Goal: Task Accomplishment & Management: Use online tool/utility

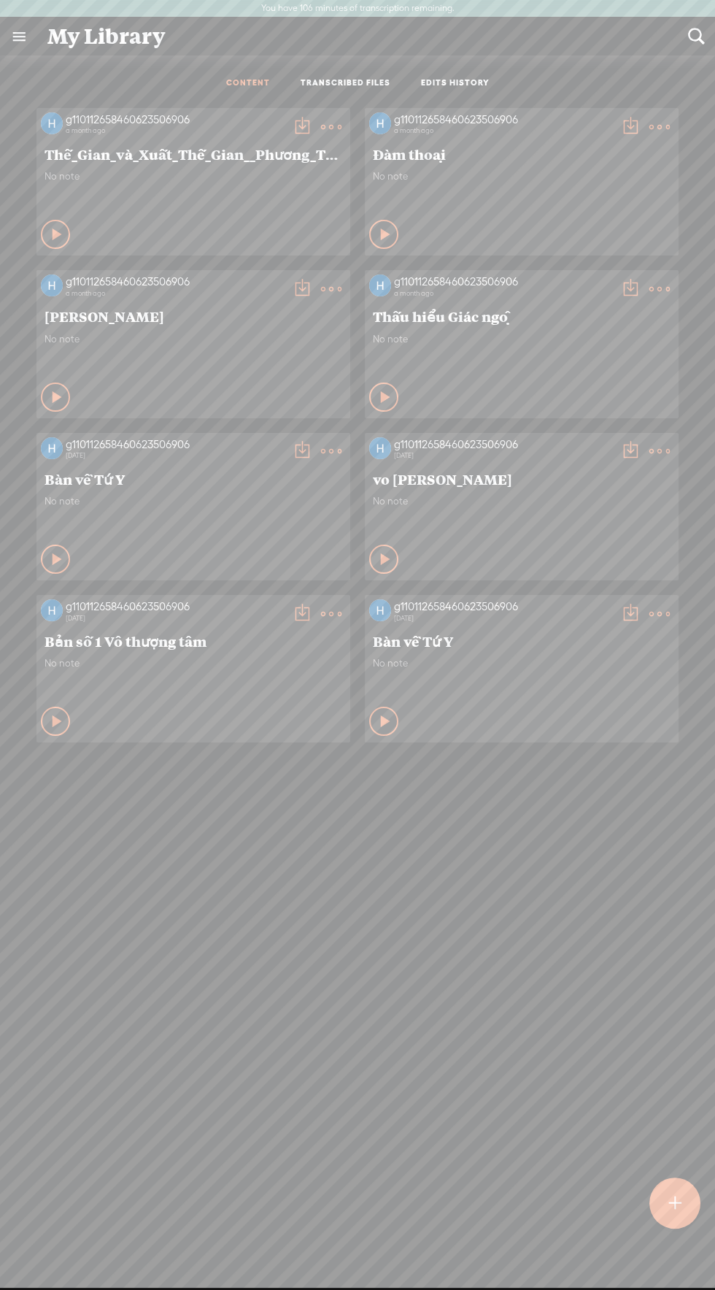
click at [369, 85] on link "TRANSCRIBED FILES" at bounding box center [346, 83] width 90 height 12
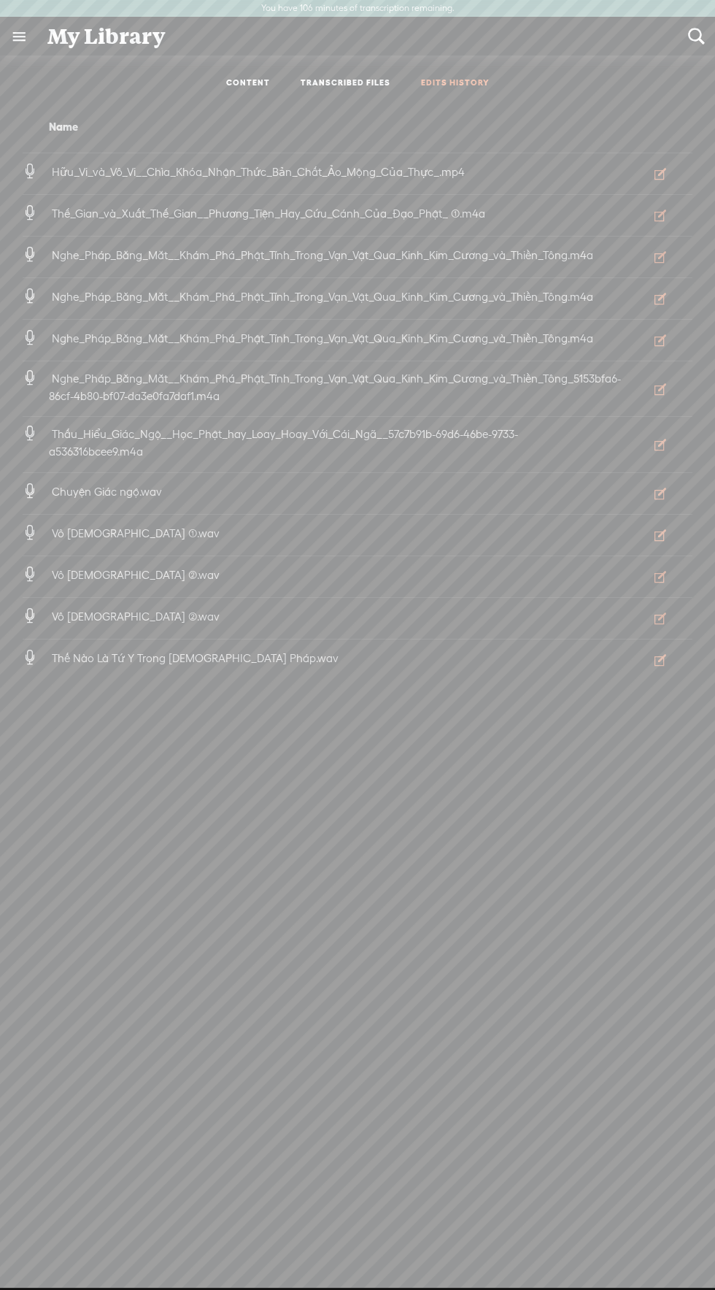
click at [461, 88] on link "EDITS HISTORY" at bounding box center [455, 83] width 69 height 12
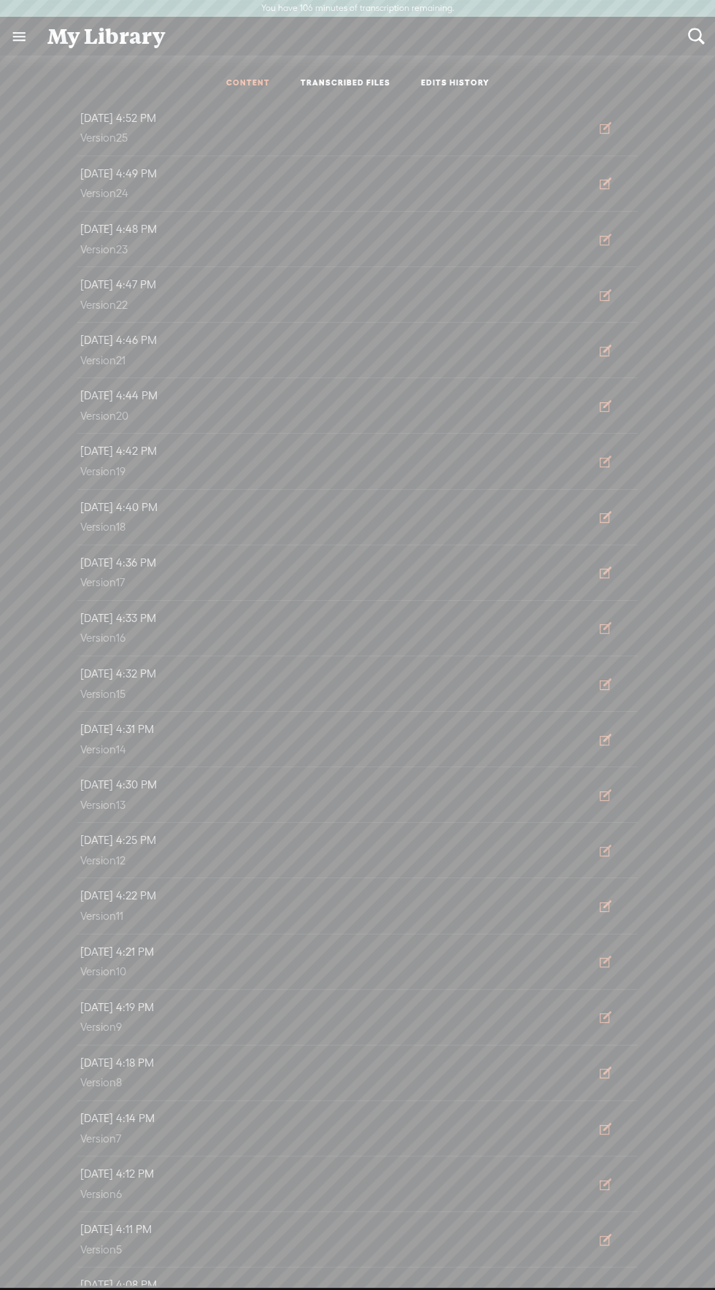
click at [265, 88] on link "CONTENT" at bounding box center [248, 83] width 44 height 12
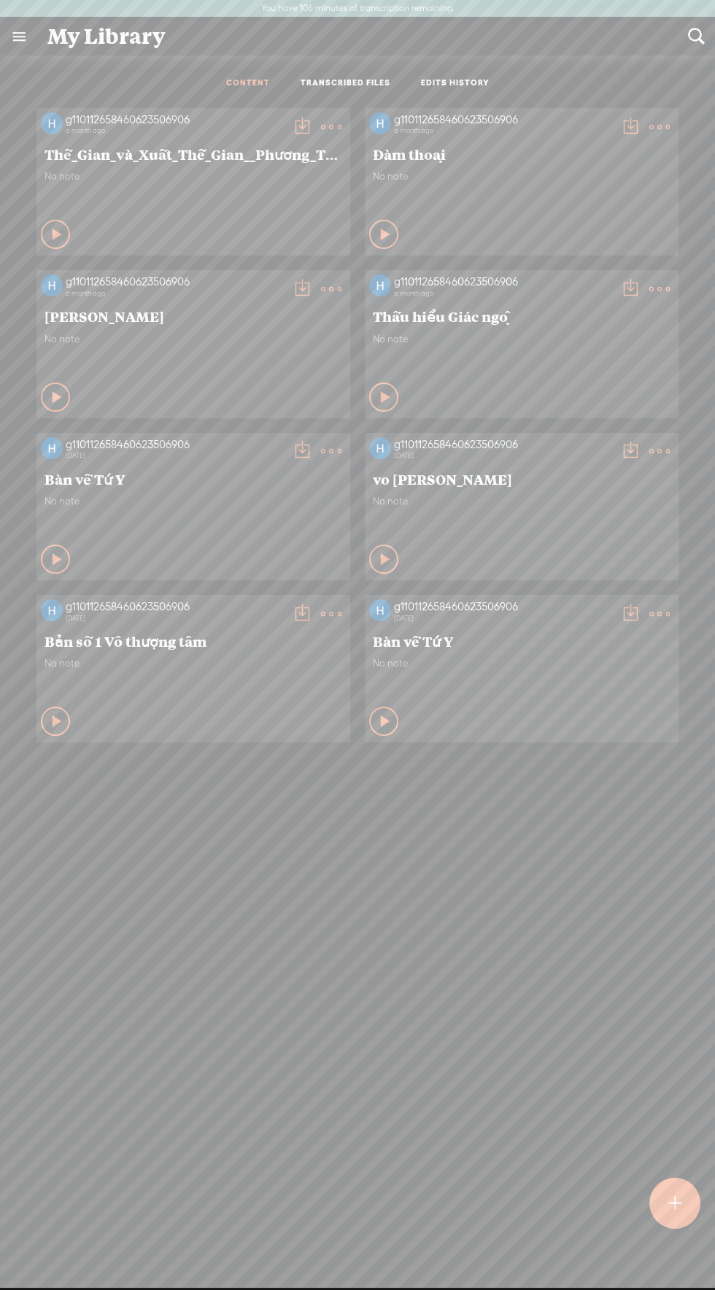
click at [332, 79] on link "TRANSCRIBED FILES" at bounding box center [346, 83] width 90 height 12
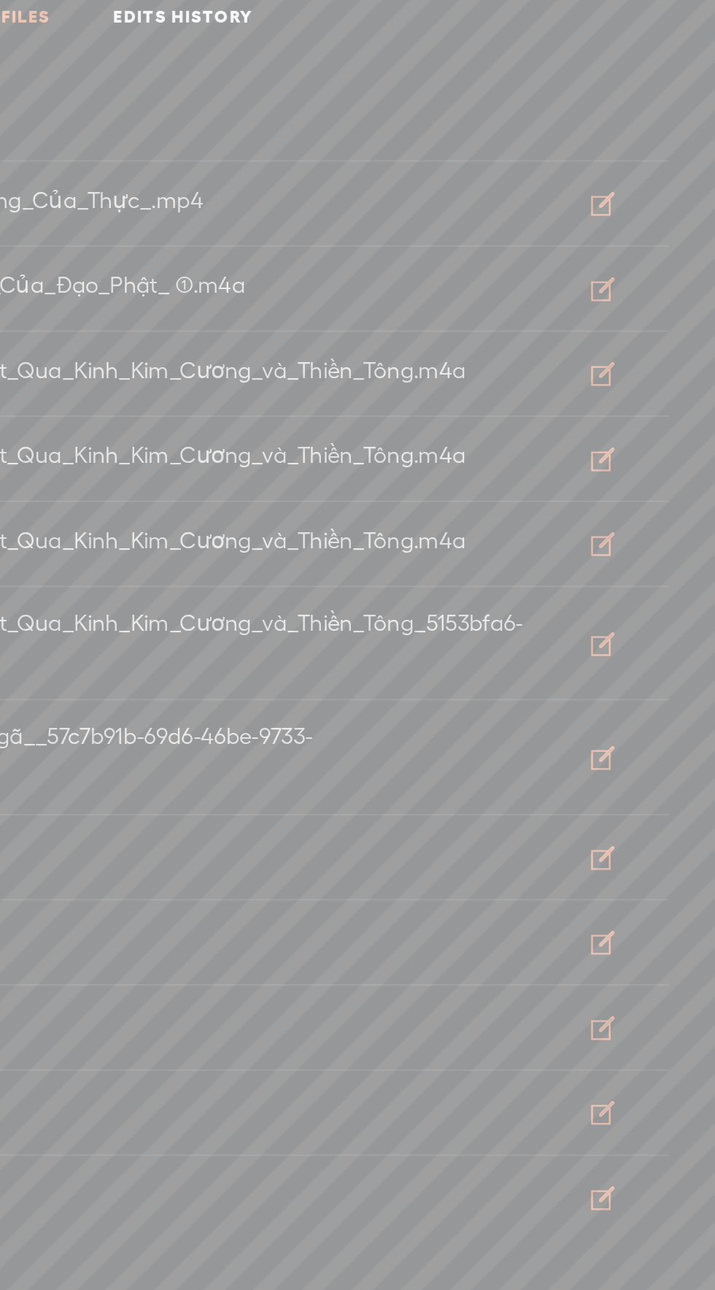
click at [441, 170] on span "Hữu_Vi_và_Vô_Vi__Chìa_Khóa_Nhận_Thức_Bản_Chất_Ảo_Mộng_Của_Thực_.mp4" at bounding box center [258, 172] width 419 height 12
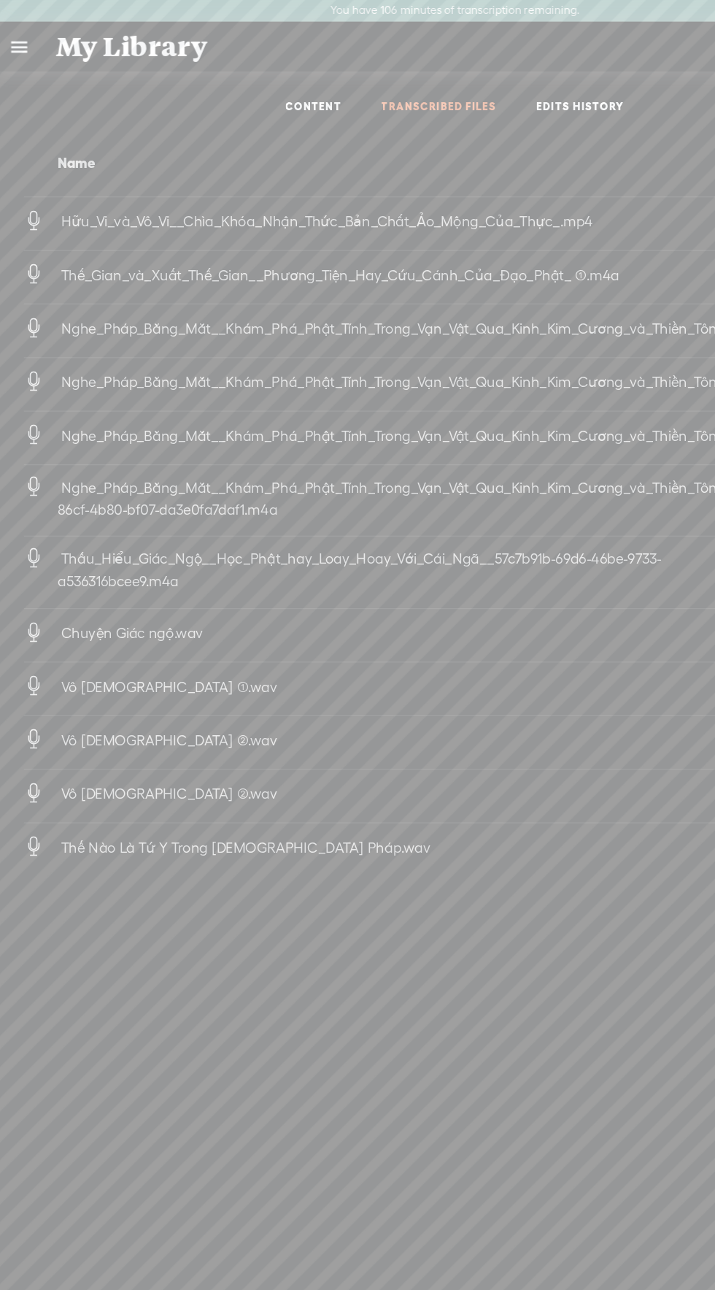
click at [180, 172] on span "Hữu_Vi_và_Vô_Vi__Chìa_Khóa_Nhận_Thức_Bản_Chất_Ảo_Mộng_Của_Thực_.mp4" at bounding box center [258, 172] width 419 height 12
click at [450, 80] on link "EDITS HISTORY" at bounding box center [455, 83] width 69 height 12
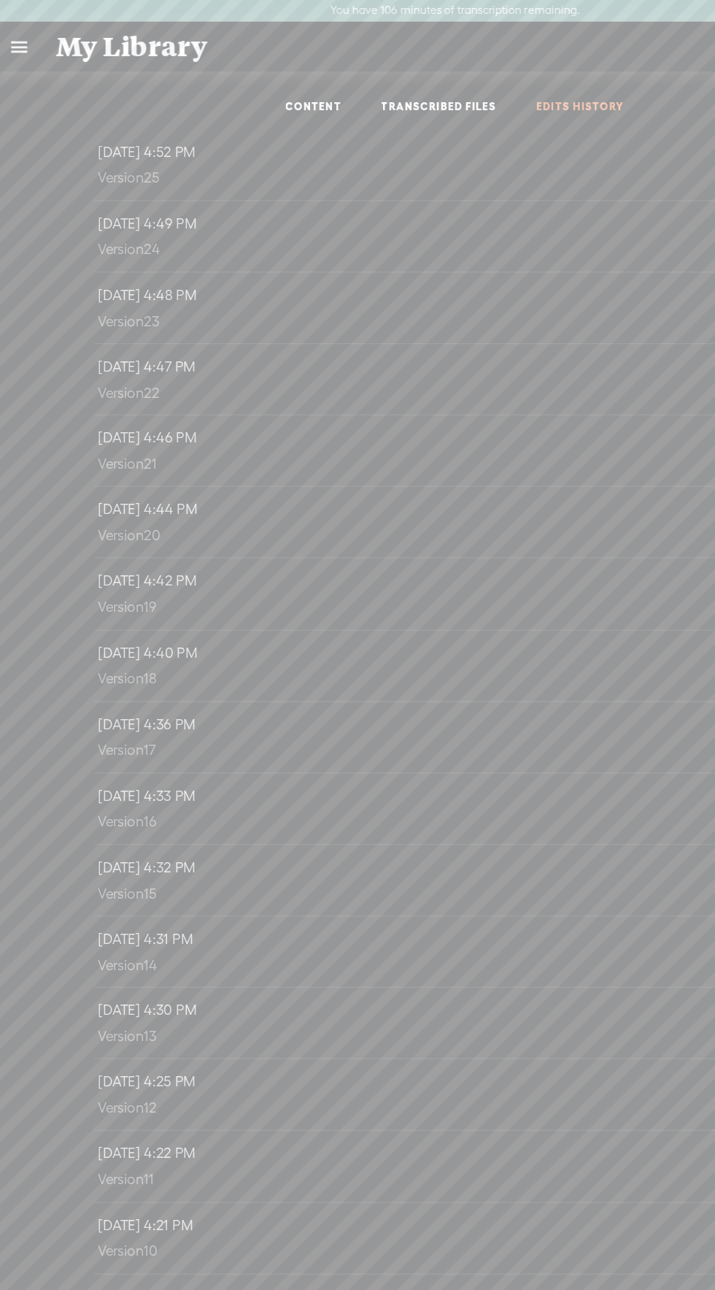
click at [153, 121] on span "[DATE] 4:52 PM" at bounding box center [118, 118] width 82 height 12
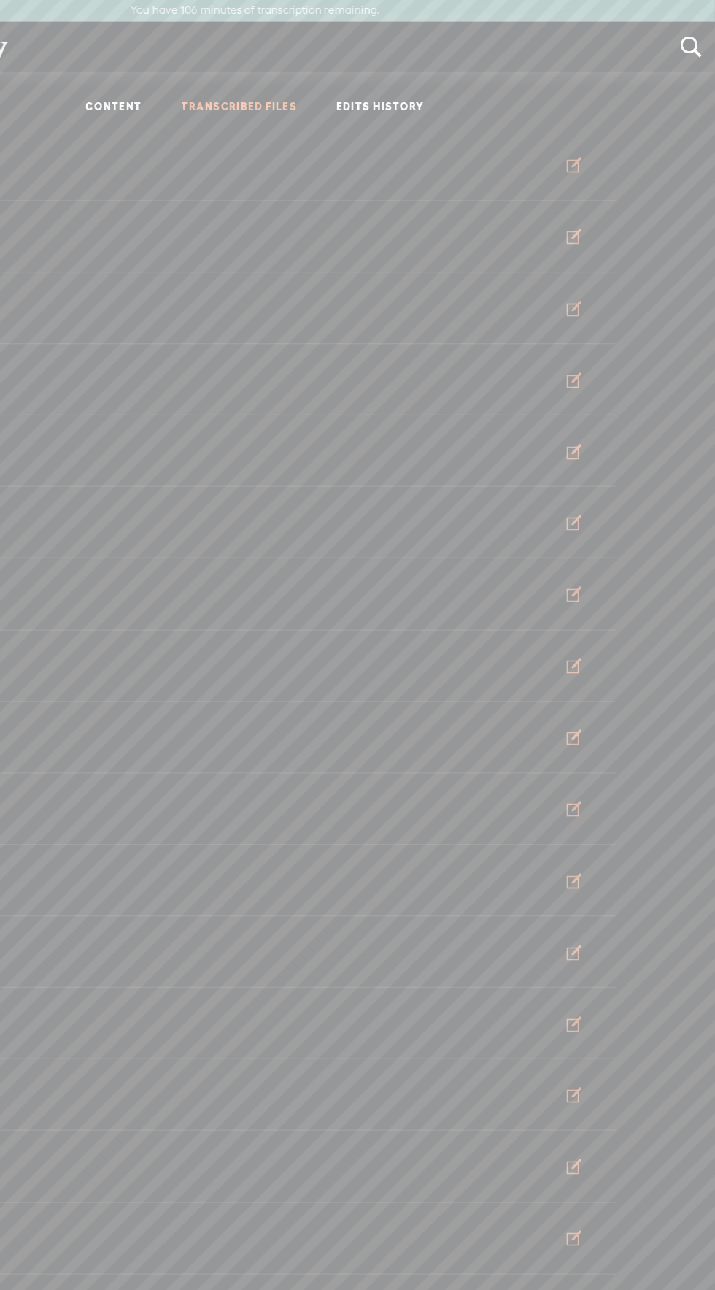
click at [353, 82] on link "TRANSCRIBED FILES" at bounding box center [346, 83] width 90 height 12
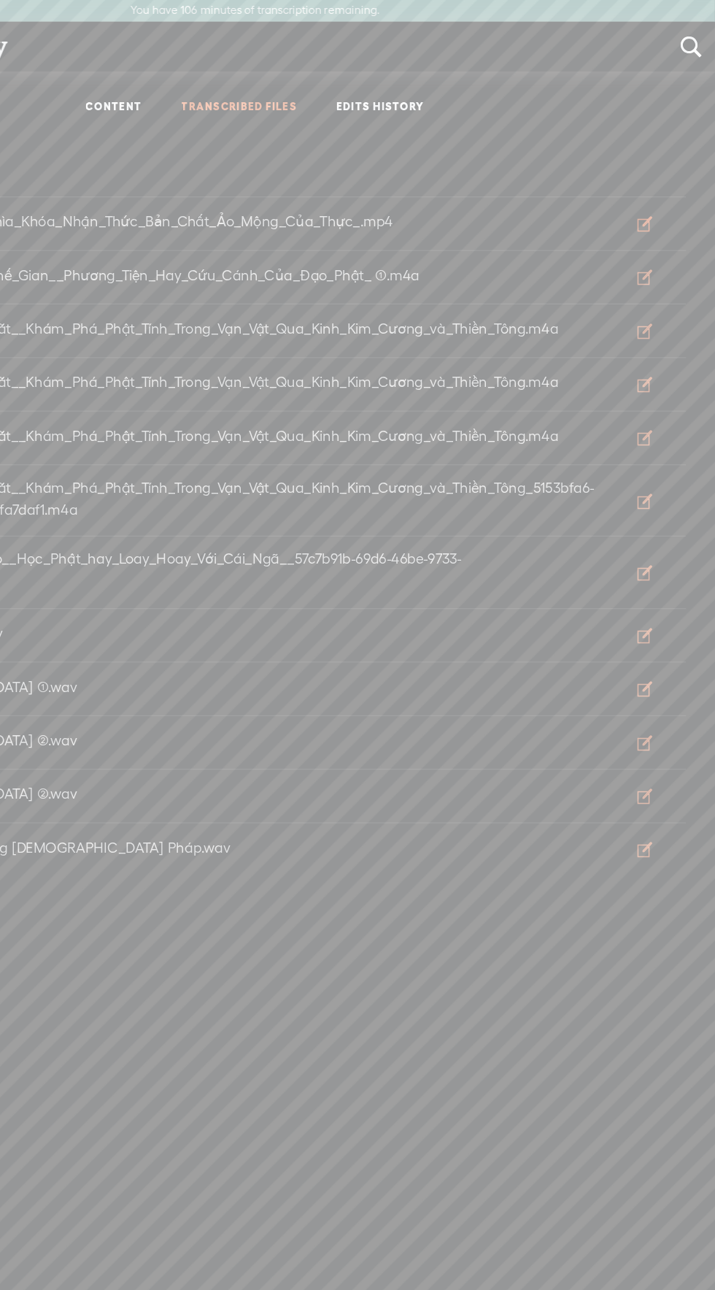
click at [651, 169] on button "EDIT" at bounding box center [660, 173] width 53 height 23
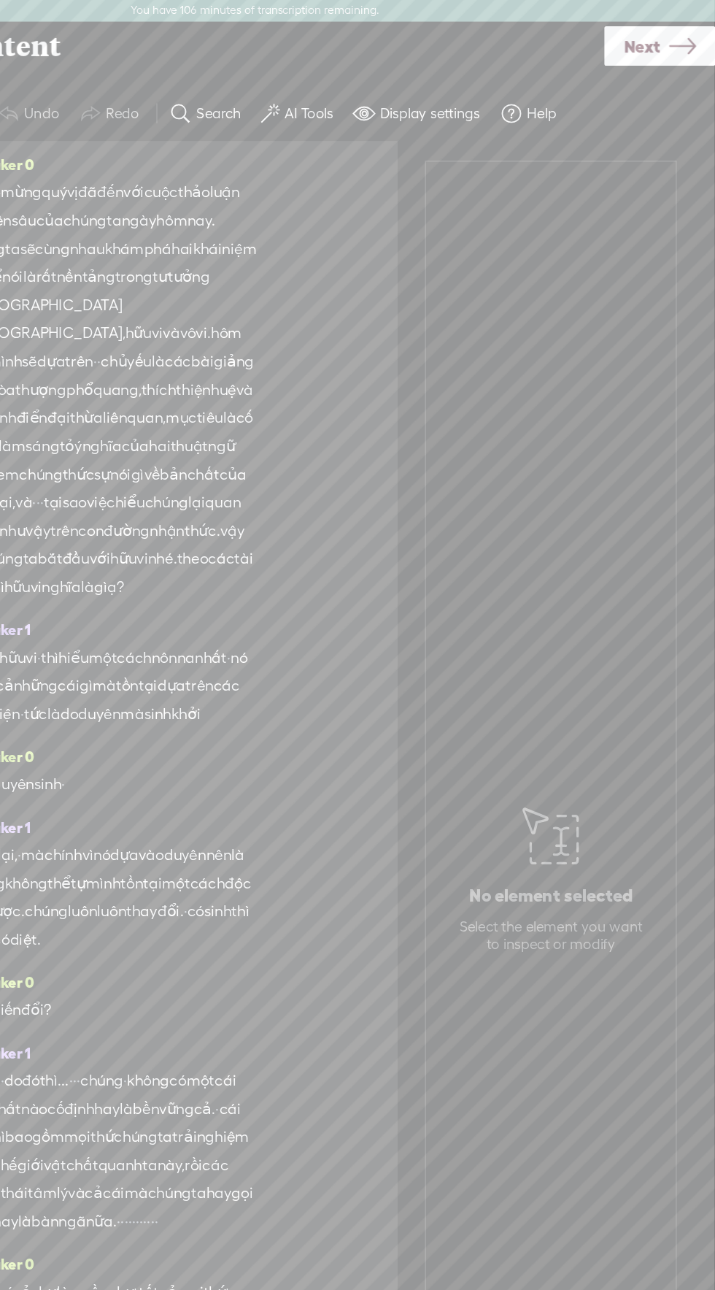
click at [671, 41] on span "Next" at bounding box center [659, 36] width 28 height 37
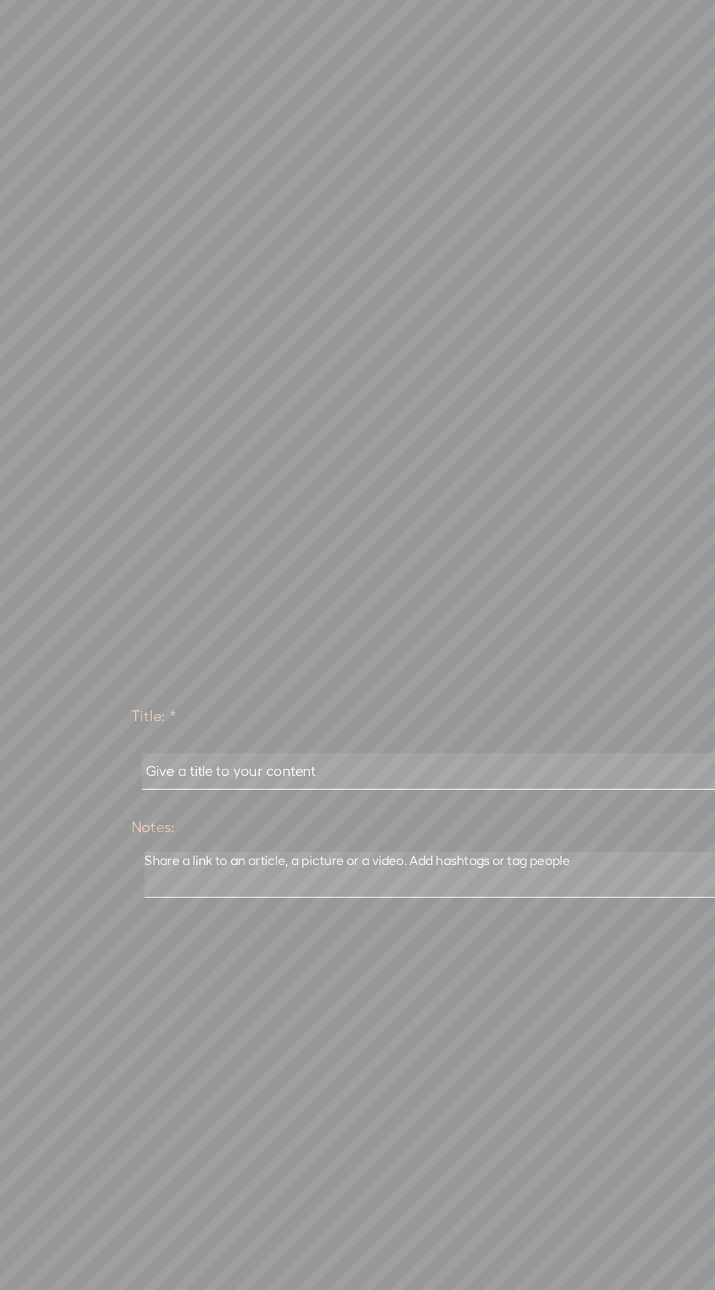
click at [245, 653] on input "text" at bounding box center [360, 657] width 500 height 28
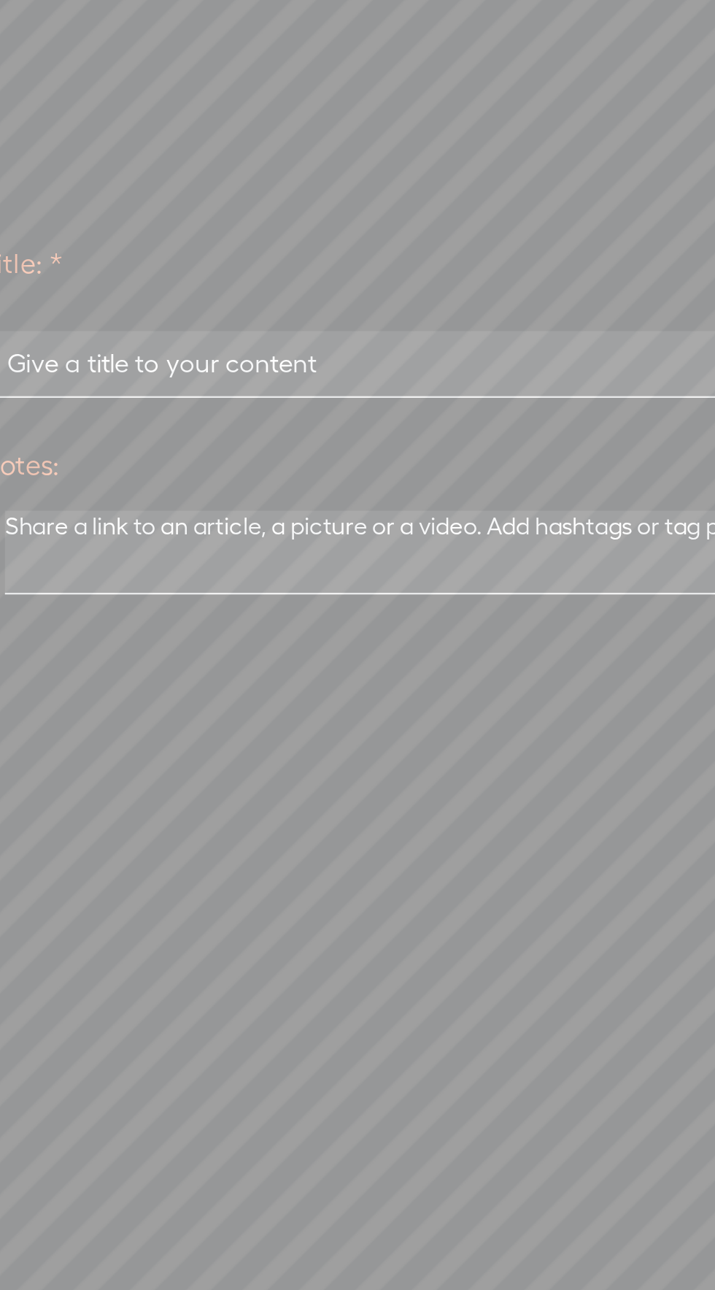
type input "Hữu vi và Vô vi Podcast"
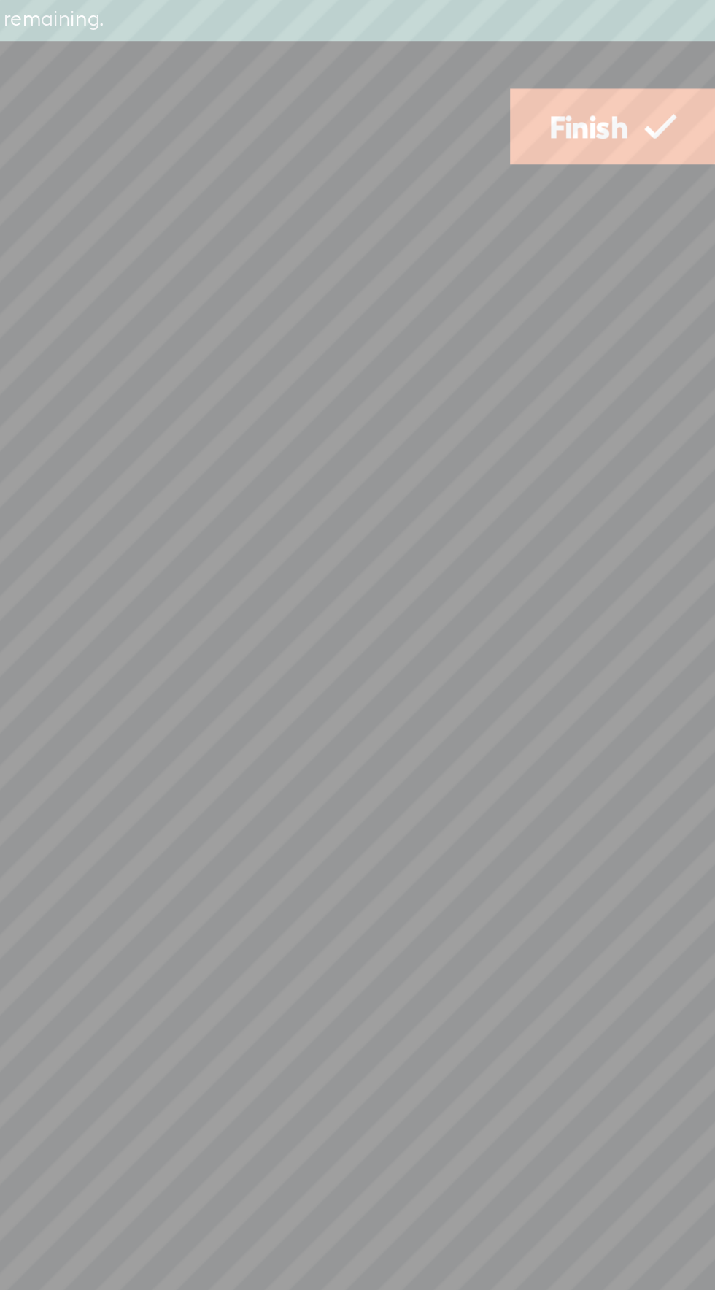
click at [660, 55] on span "Finish" at bounding box center [662, 54] width 34 height 37
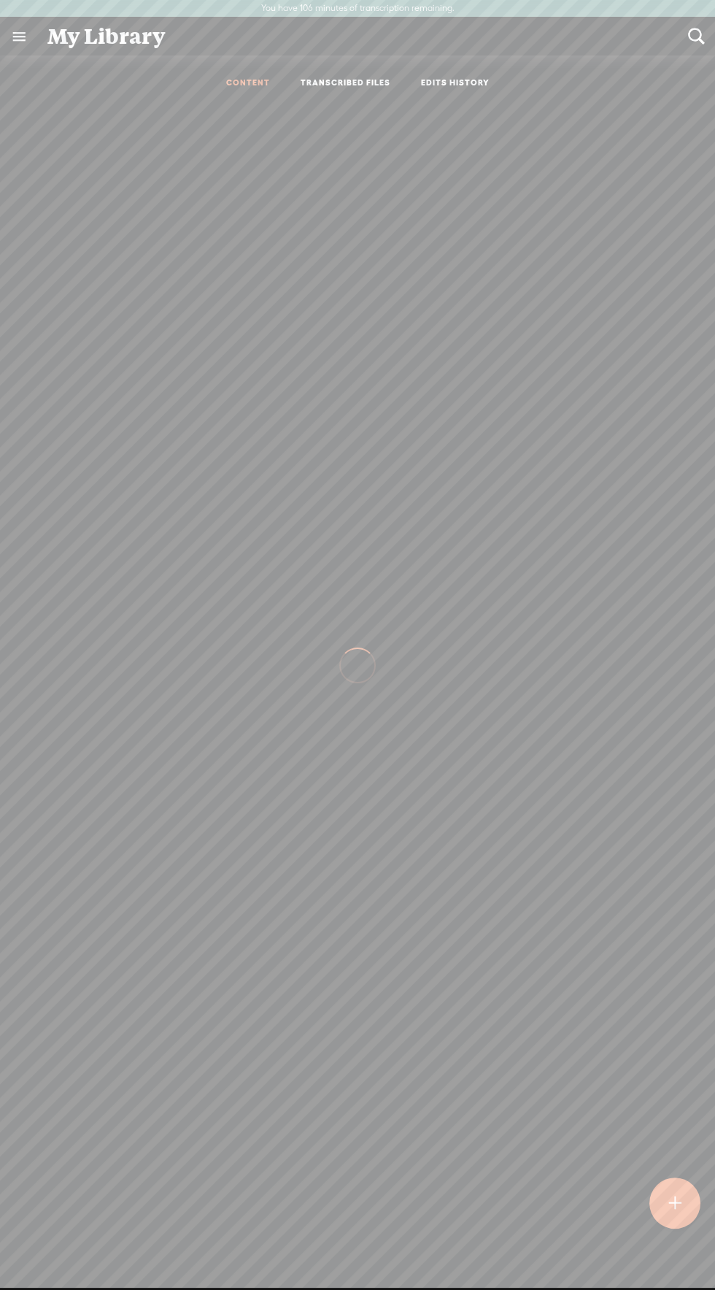
scroll to position [1, 0]
